Goal: Task Accomplishment & Management: Complete application form

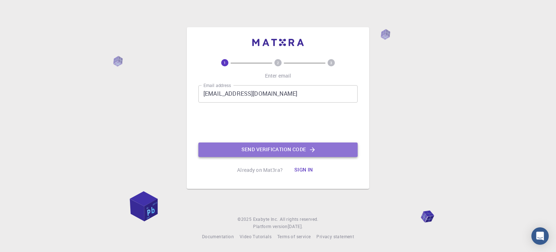
click at [290, 147] on button "Send verification code" at bounding box center [277, 149] width 159 height 14
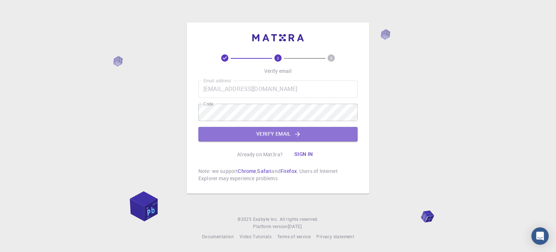
click at [236, 139] on button "Verify email" at bounding box center [277, 134] width 159 height 14
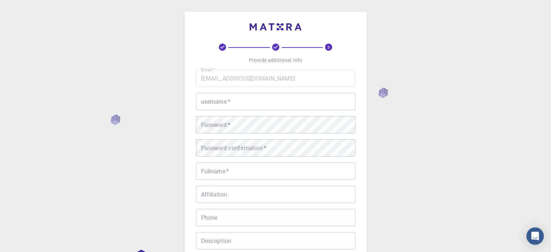
click at [222, 104] on input "username   *" at bounding box center [275, 101] width 159 height 17
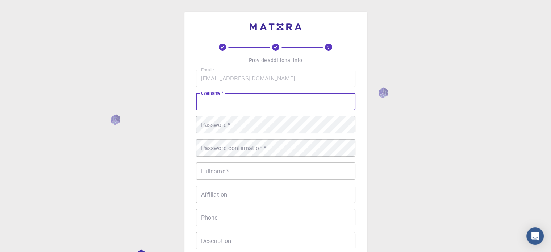
click at [222, 104] on input "username   *" at bounding box center [275, 101] width 159 height 17
type input "[PERSON_NAME]"
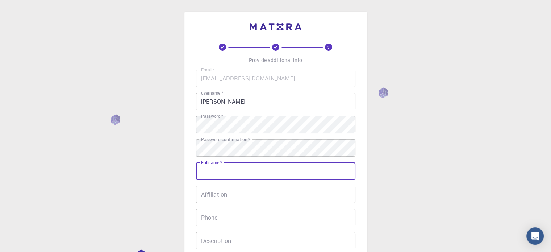
click at [213, 169] on input "Fullname   *" at bounding box center [275, 170] width 159 height 17
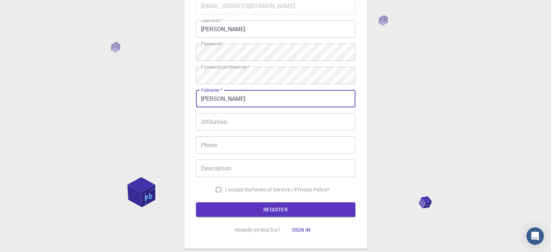
type input "[PERSON_NAME]"
click at [227, 119] on input "Affiliation" at bounding box center [275, 121] width 159 height 17
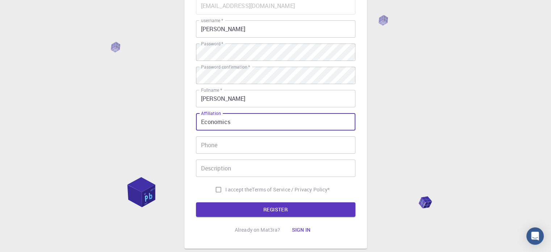
type input "Economics"
click at [251, 155] on div "Email   * [EMAIL_ADDRESS][DOMAIN_NAME] Email   * username   * [PERSON_NAME] use…" at bounding box center [275, 96] width 159 height 199
click at [249, 148] on input "Phone" at bounding box center [275, 144] width 159 height 17
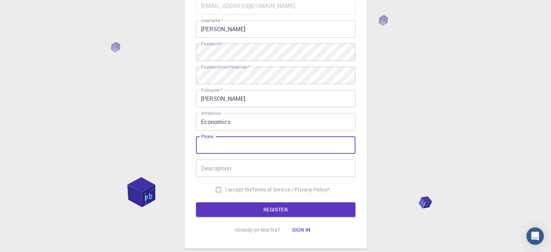
type input "01746489989"
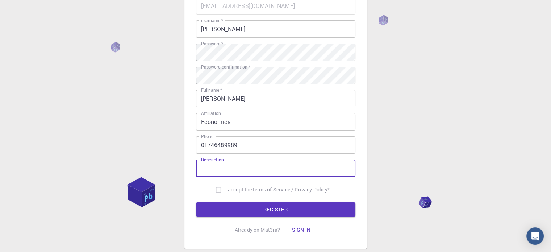
click at [244, 167] on input "Description" at bounding box center [275, 167] width 159 height 17
click at [214, 187] on input "I accept the Terms of Service / Privacy Policy *" at bounding box center [218, 189] width 14 height 14
checkbox input "true"
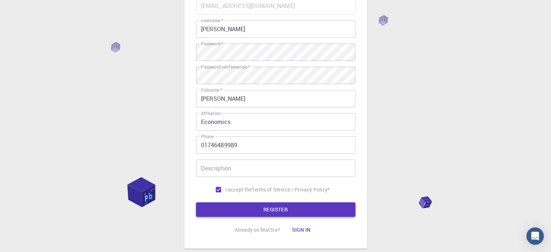
click at [230, 209] on button "REGISTER" at bounding box center [275, 209] width 159 height 14
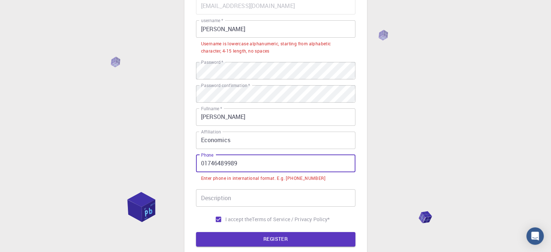
click at [203, 163] on input "01746489989" at bounding box center [275, 163] width 159 height 17
click at [200, 163] on input "01746489989" at bounding box center [275, 163] width 159 height 17
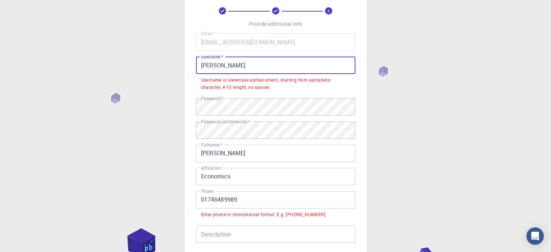
drag, startPoint x: 246, startPoint y: 64, endPoint x: 193, endPoint y: 68, distance: 53.0
click at [193, 68] on div "3 Provide additional info Email   * [EMAIL_ADDRESS][DOMAIN_NAME] Email   * user…" at bounding box center [275, 144] width 182 height 339
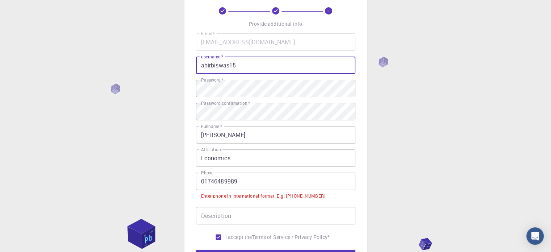
type input "abirbiswas15"
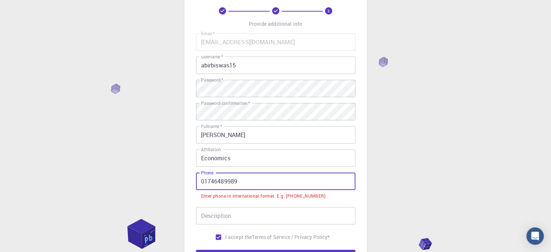
click at [202, 178] on input "01746489989" at bounding box center [275, 180] width 159 height 17
click at [201, 180] on input "01746489989" at bounding box center [275, 180] width 159 height 17
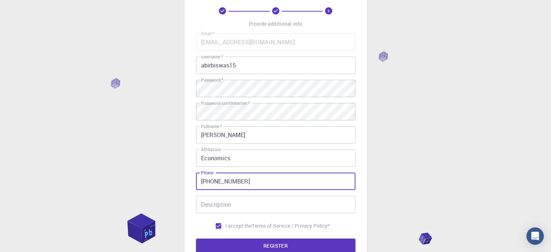
scroll to position [117, 0]
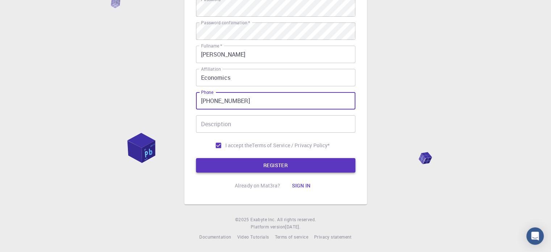
type input "[PHONE_NUMBER]"
click at [236, 163] on button "REGISTER" at bounding box center [275, 165] width 159 height 14
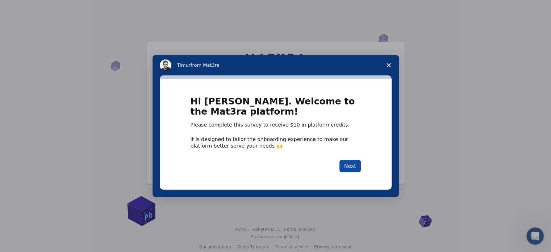
click at [346, 167] on button "Next" at bounding box center [349, 166] width 21 height 12
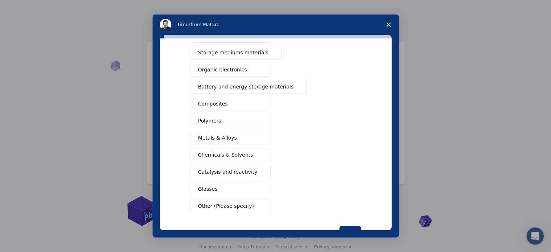
scroll to position [36, 0]
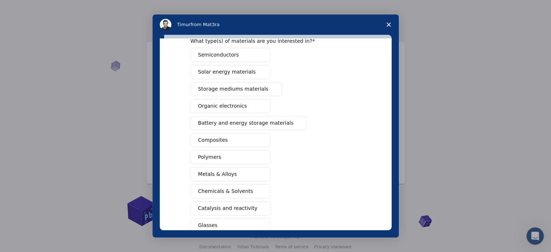
click at [240, 124] on span "Battery and energy storage materials" at bounding box center [246, 123] width 96 height 8
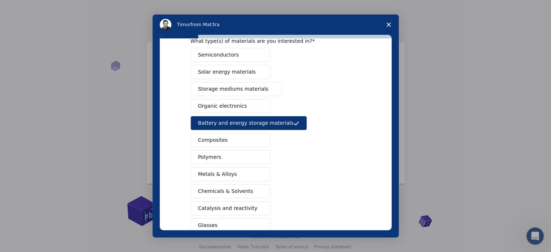
click at [236, 116] on button "Battery and energy storage materials" at bounding box center [248, 123] width 117 height 14
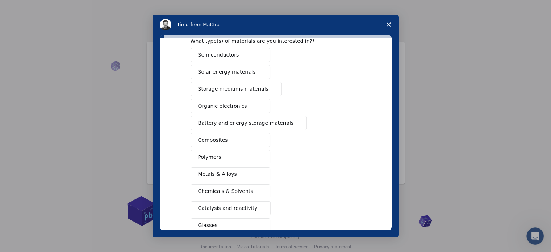
click at [236, 123] on span "Battery and energy storage materials" at bounding box center [246, 123] width 96 height 8
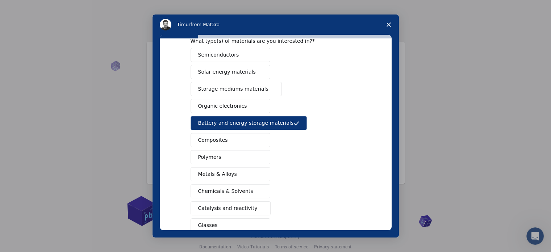
click at [240, 58] on button "Semiconductors" at bounding box center [230, 55] width 80 height 14
click at [239, 71] on span "Solar energy materials" at bounding box center [227, 72] width 58 height 8
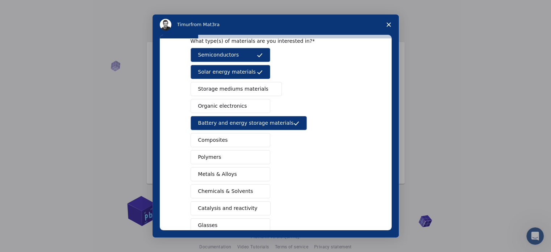
click at [246, 174] on button "Metals & Alloys" at bounding box center [230, 174] width 80 height 14
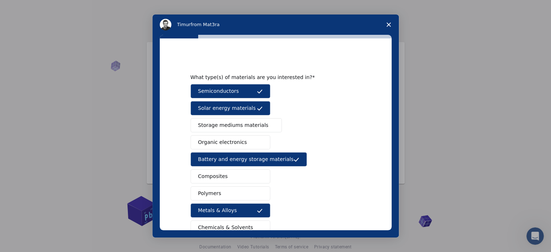
click at [230, 95] on button "Semiconductors" at bounding box center [230, 91] width 80 height 14
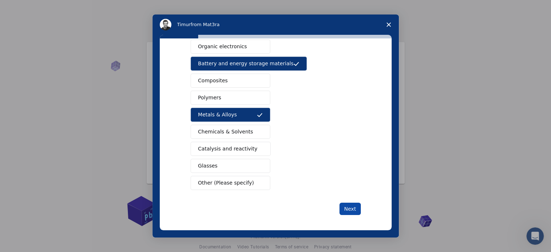
click at [353, 204] on button "Next" at bounding box center [349, 208] width 21 height 12
click at [352, 205] on button "Next" at bounding box center [349, 208] width 21 height 12
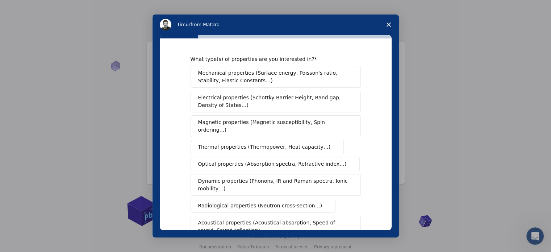
click at [248, 81] on span "Mechanical properties (Surface energy, Poisson's ratio, Stability, Elastic Cons…" at bounding box center [273, 76] width 151 height 15
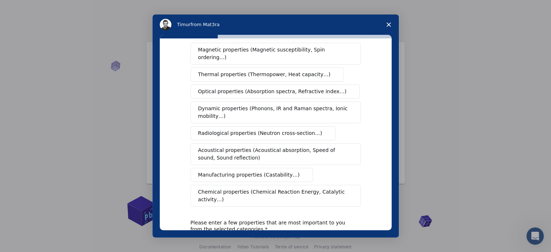
scroll to position [109, 0]
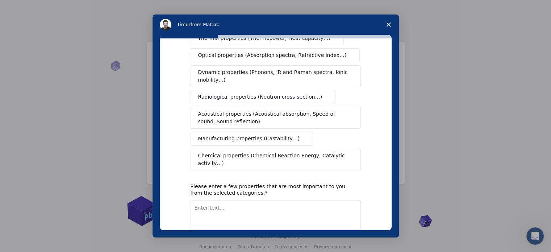
click at [251, 135] on span "Manufacturing properties (Castability…)" at bounding box center [249, 139] width 102 height 8
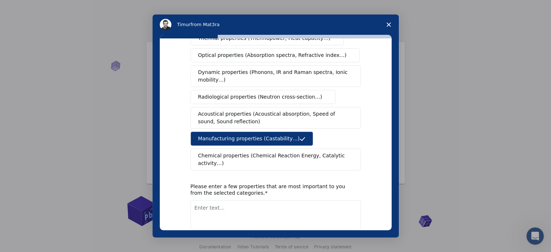
scroll to position [133, 0]
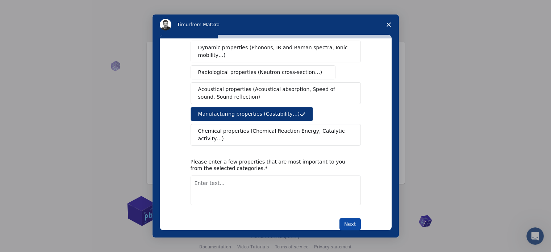
click at [343, 218] on button "Next" at bounding box center [349, 224] width 21 height 12
click at [232, 175] on textarea "Enter text..." at bounding box center [275, 190] width 170 height 30
click at [235, 175] on textarea "Manufacturing prorperties" at bounding box center [275, 190] width 170 height 30
click at [252, 175] on textarea "Manufacturing properties" at bounding box center [275, 190] width 170 height 30
type textarea "Manufacturing properties"
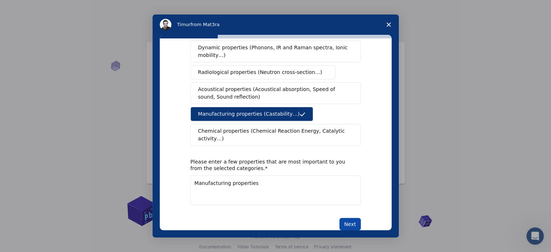
click at [353, 218] on button "Next" at bounding box center [349, 224] width 21 height 12
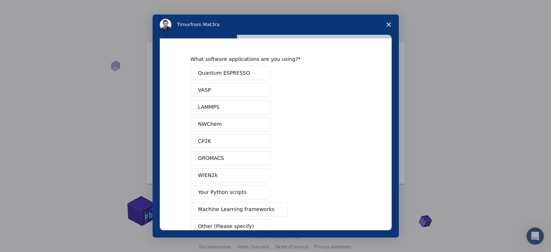
scroll to position [44, 0]
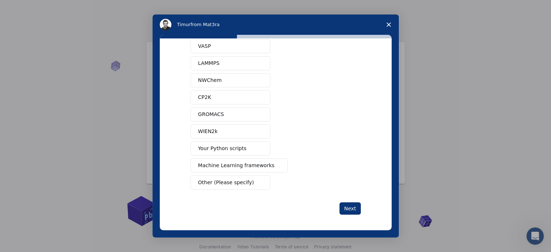
click at [216, 168] on button "Machine Learning frameworks" at bounding box center [238, 165] width 97 height 14
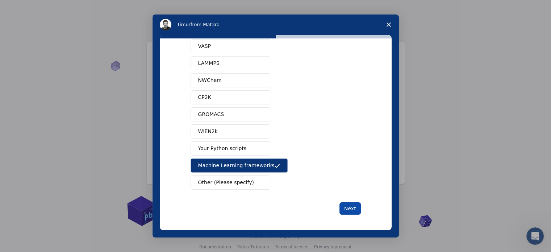
click at [349, 207] on button "Next" at bounding box center [349, 208] width 21 height 12
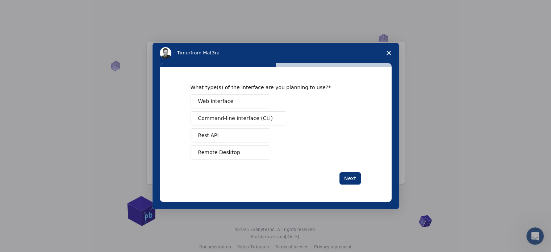
click at [227, 153] on span "Remote Desktop" at bounding box center [219, 152] width 42 height 8
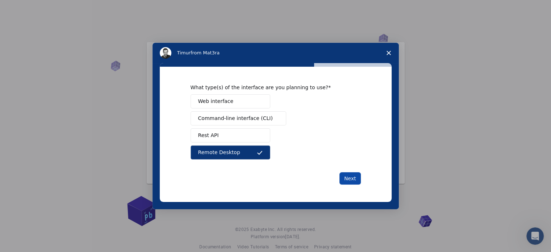
click at [349, 177] on button "Next" at bounding box center [349, 178] width 21 height 12
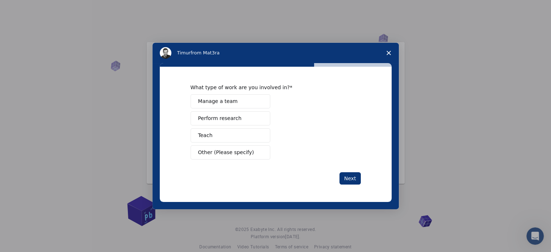
click at [237, 102] on button "Manage a team" at bounding box center [230, 101] width 80 height 14
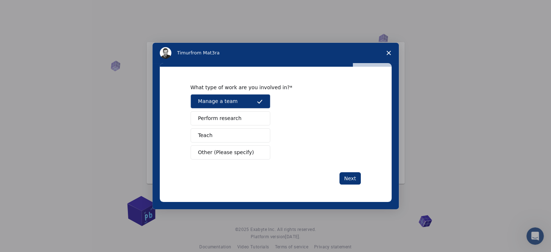
click at [238, 114] on button "Perform research" at bounding box center [230, 118] width 80 height 14
click at [239, 105] on button "Manage a team" at bounding box center [230, 101] width 80 height 14
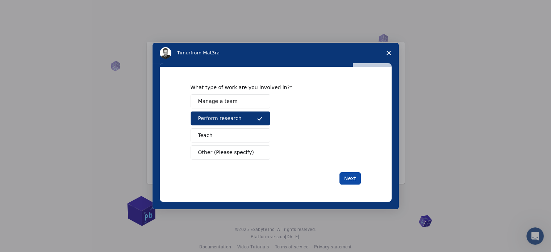
click at [352, 178] on button "Next" at bounding box center [349, 178] width 21 height 12
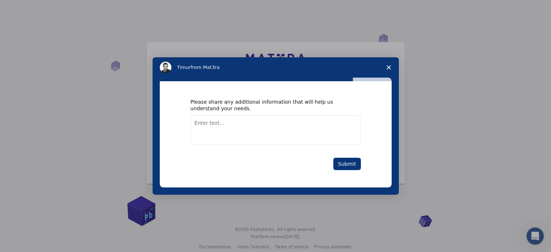
click at [265, 129] on textarea "Enter text..." at bounding box center [275, 130] width 170 height 30
type textarea "I need a certificate, which help me for studying in abroad with full-funded sch…"
click at [345, 165] on button "Submit" at bounding box center [347, 163] width 28 height 12
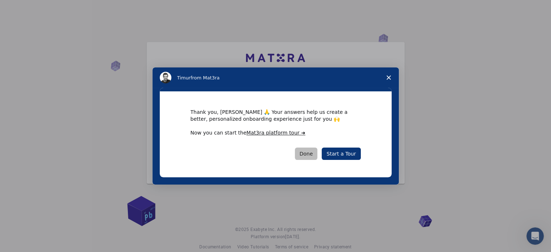
click at [310, 151] on button "Done" at bounding box center [306, 153] width 23 height 12
